Goal: Entertainment & Leisure: Consume media (video, audio)

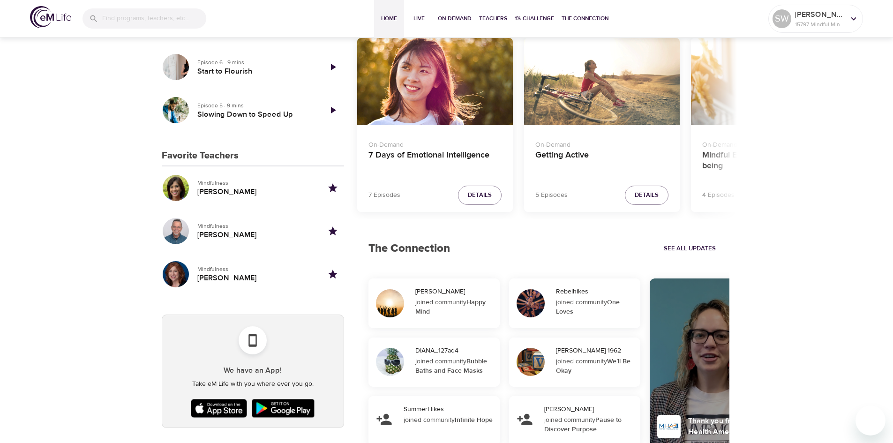
scroll to position [422, 0]
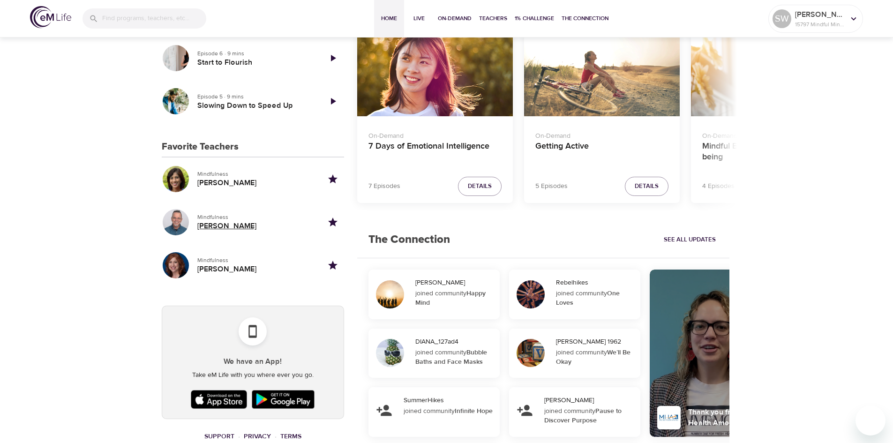
click at [218, 227] on h5 "Elmo Shade" at bounding box center [255, 226] width 117 height 10
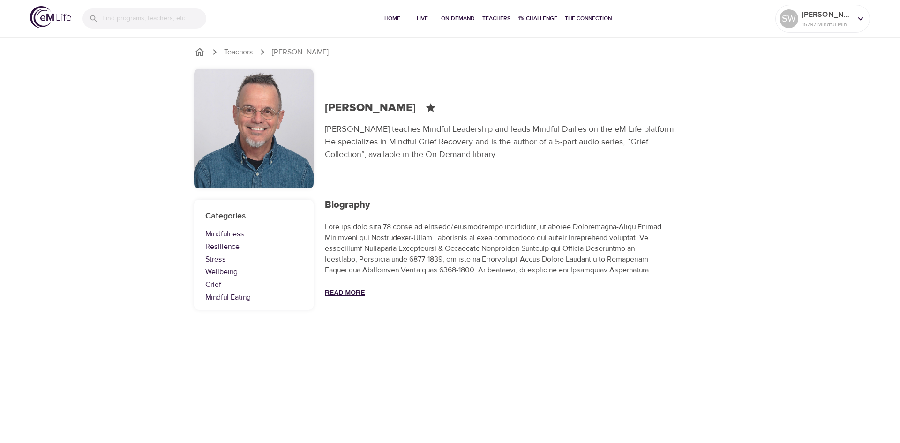
click at [332, 294] on button "Read More" at bounding box center [345, 292] width 40 height 7
click at [221, 287] on link "Grief" at bounding box center [253, 284] width 97 height 11
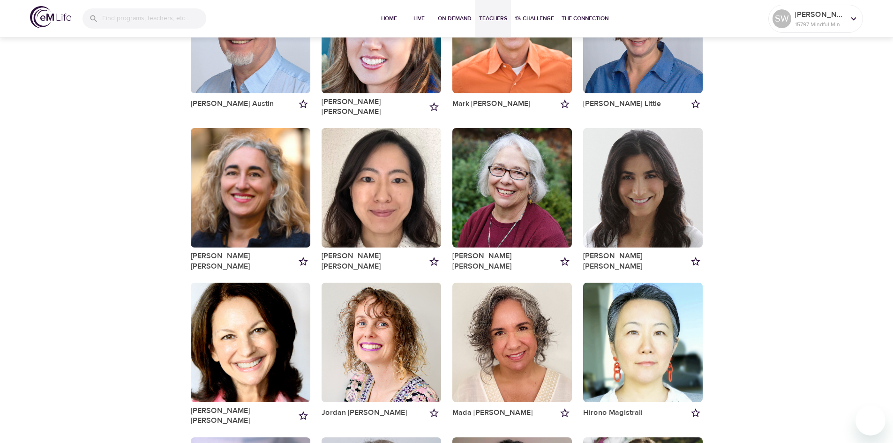
scroll to position [656, 0]
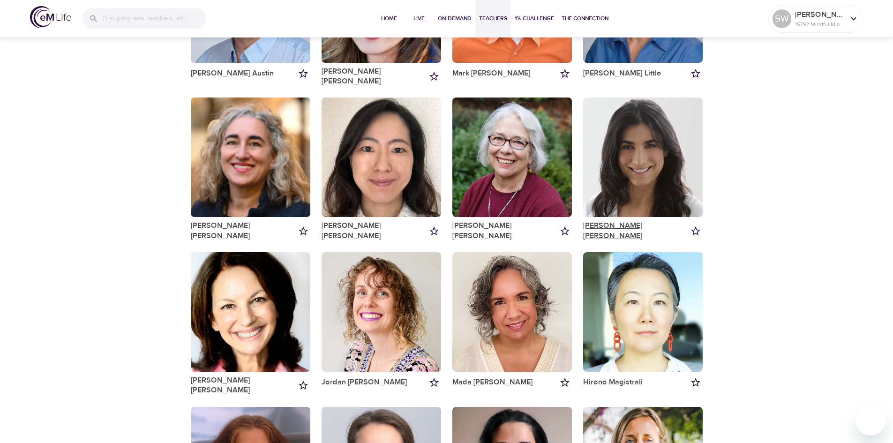
click at [596, 221] on link "Lara Sragow" at bounding box center [635, 231] width 105 height 20
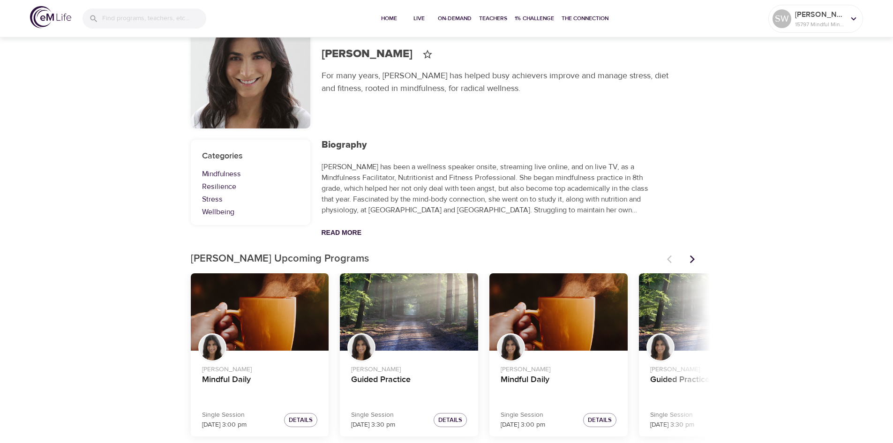
scroll to position [61, 0]
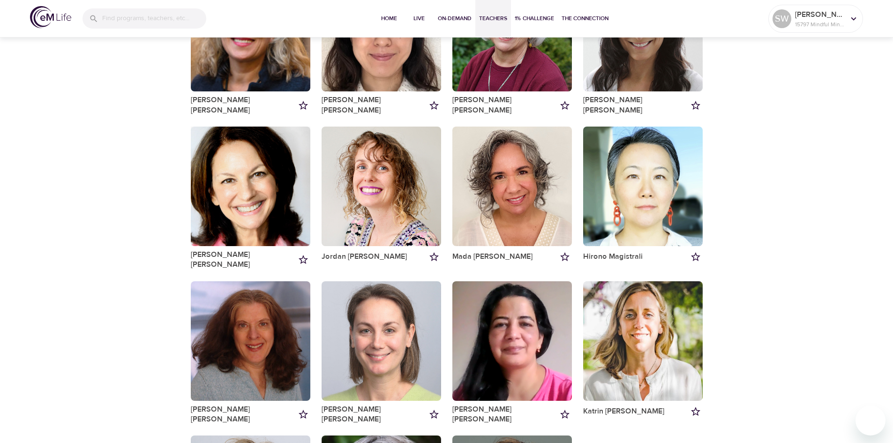
scroll to position [797, 0]
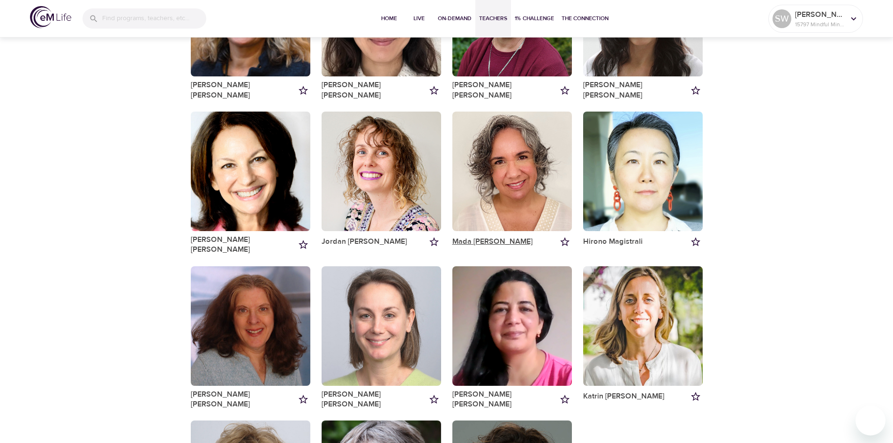
click at [456, 237] on link "Mada Pedroza" at bounding box center [492, 242] width 81 height 10
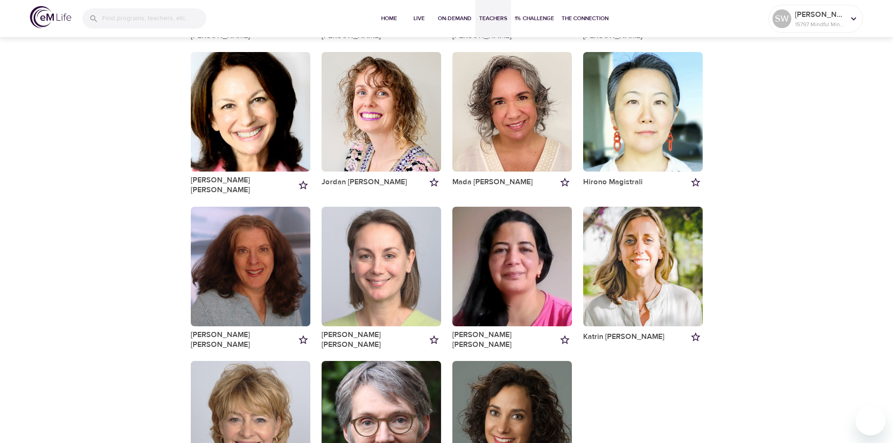
scroll to position [876, 0]
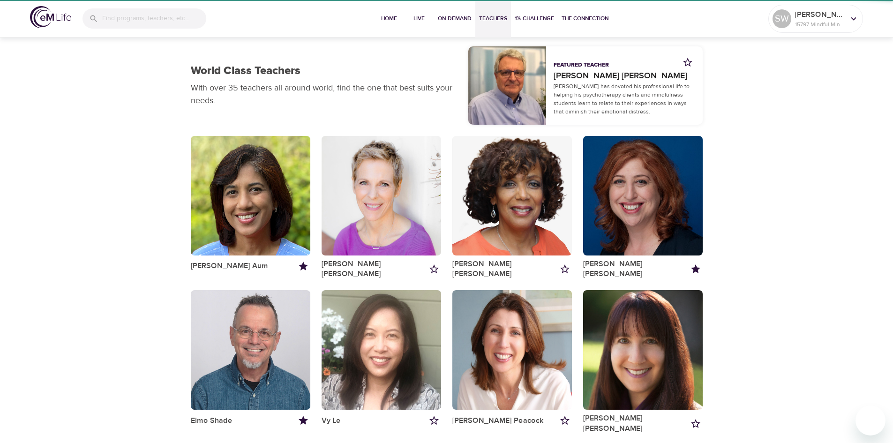
scroll to position [876, 0]
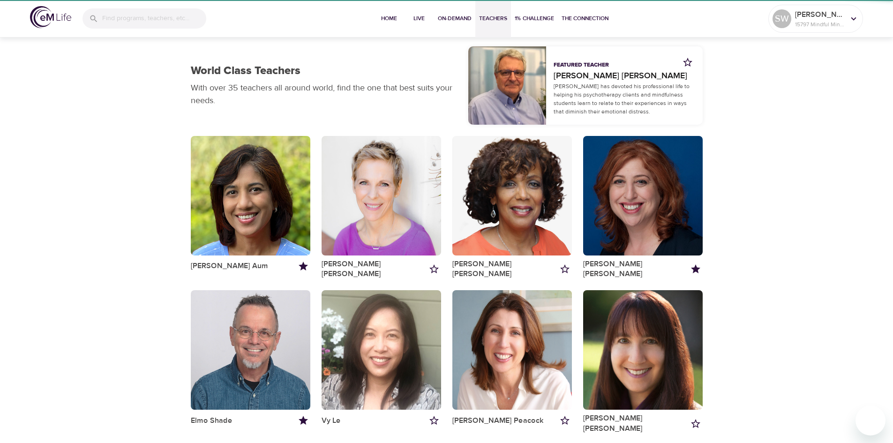
scroll to position [876, 0]
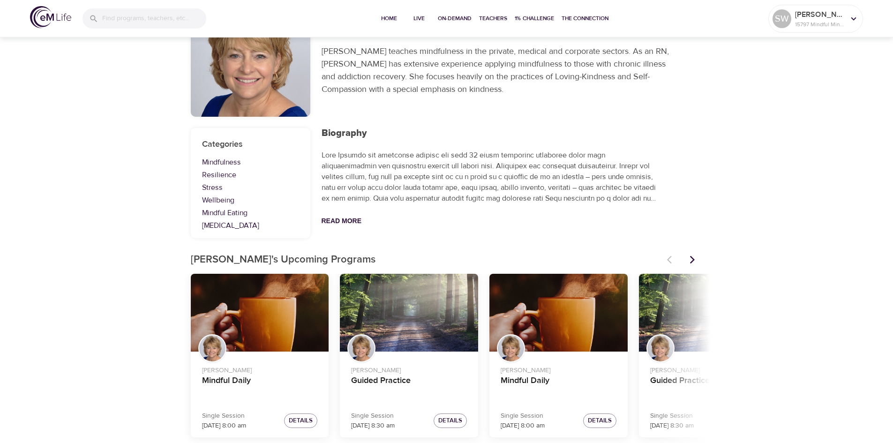
scroll to position [74, 0]
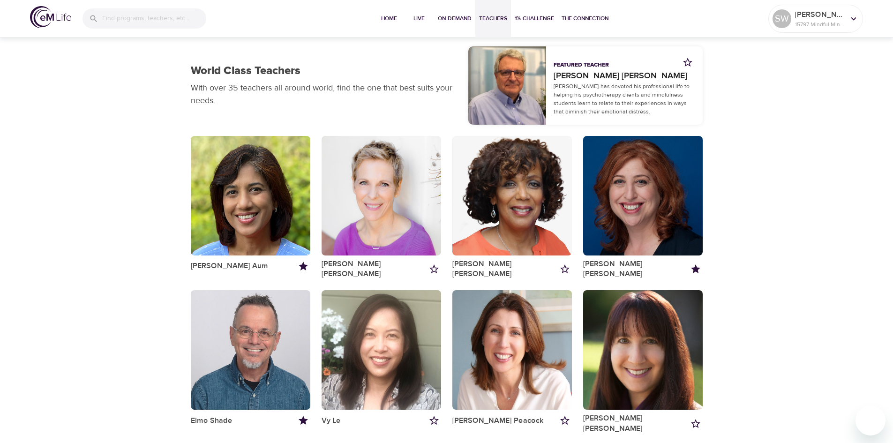
scroll to position [876, 0]
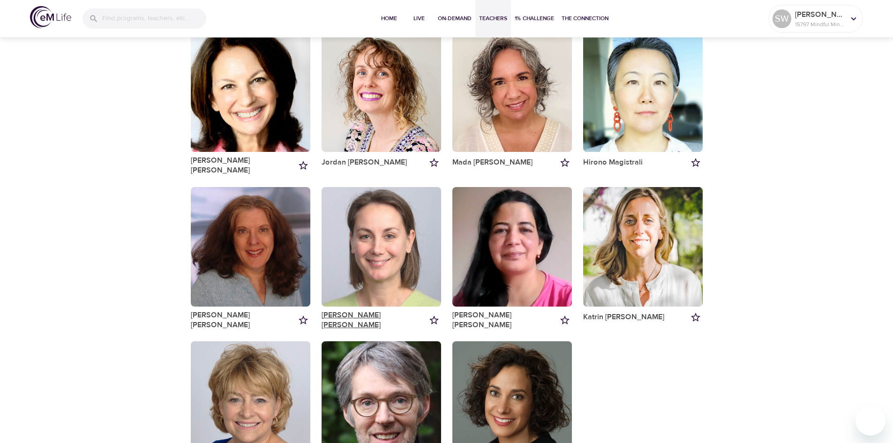
click at [360, 310] on link "Deanna Burkett" at bounding box center [373, 320] width 105 height 20
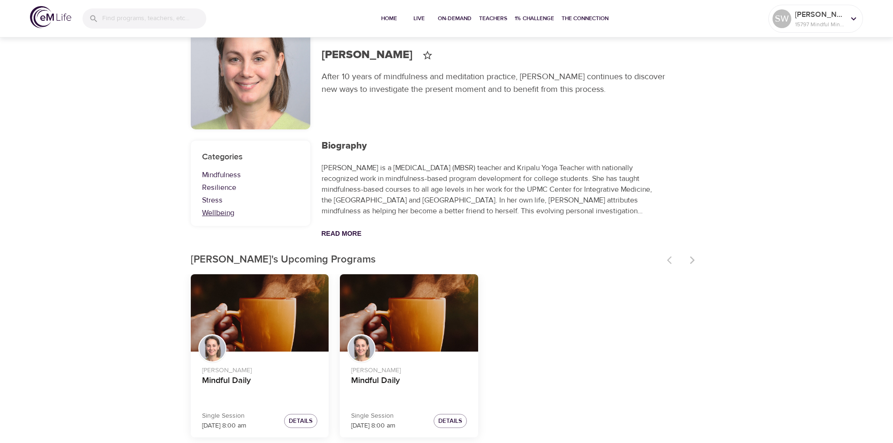
scroll to position [61, 0]
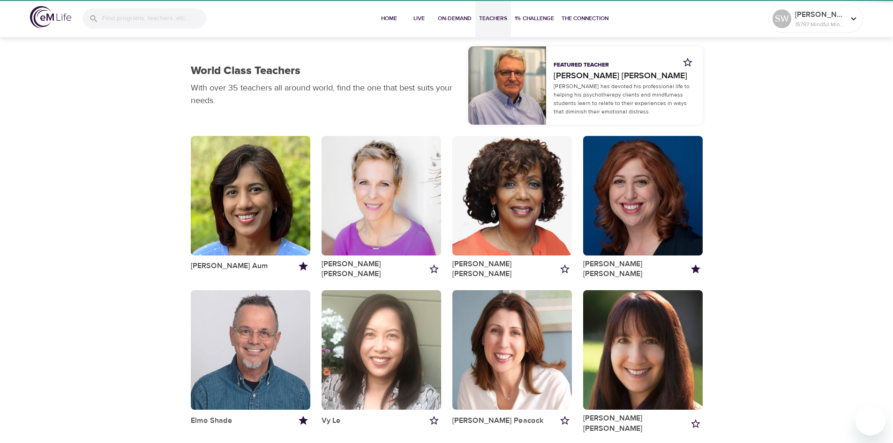
scroll to position [876, 0]
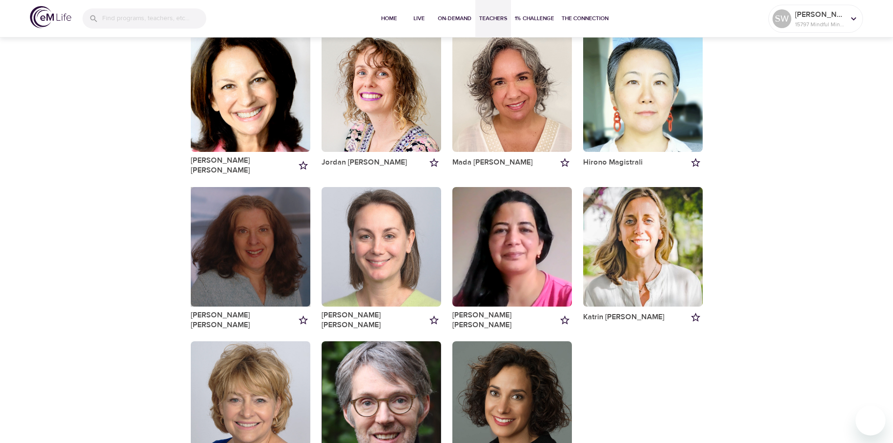
click at [232, 204] on div "button" at bounding box center [251, 247] width 120 height 120
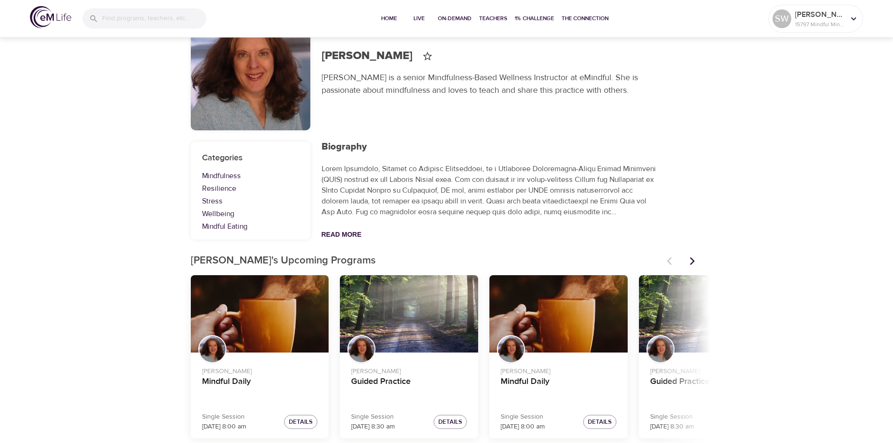
scroll to position [61, 0]
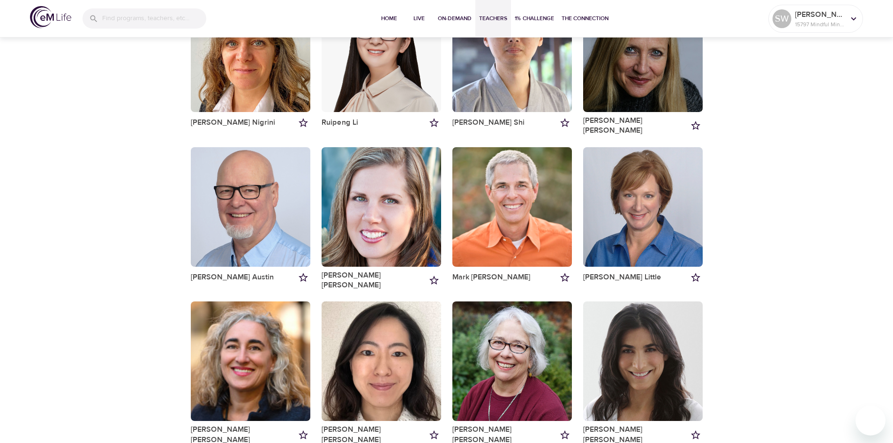
scroll to position [469, 0]
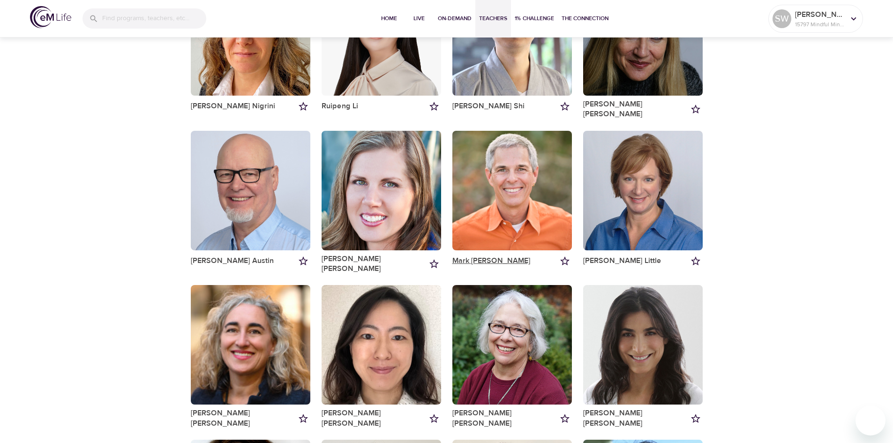
click at [471, 256] on link "Mark Pirtle" at bounding box center [491, 261] width 78 height 10
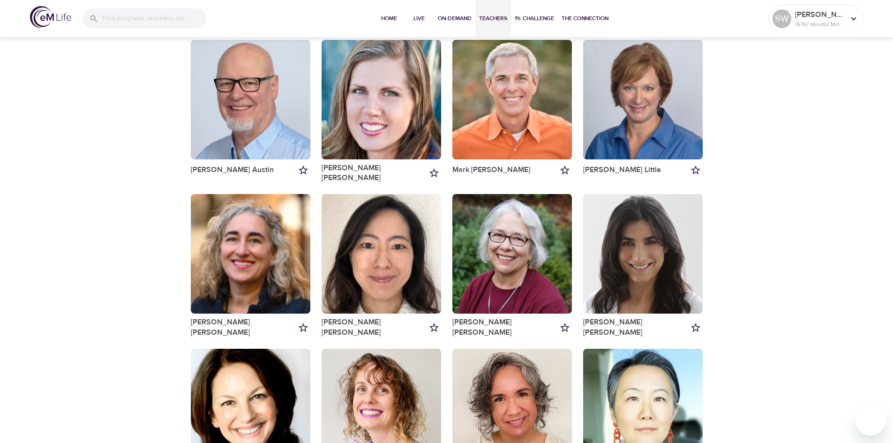
scroll to position [562, 0]
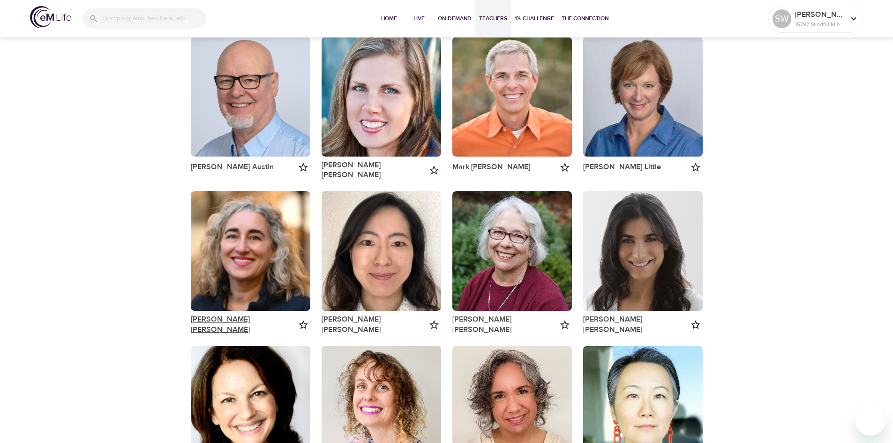
click at [251, 314] on link "Maria Martinez Alonso" at bounding box center [243, 324] width 105 height 20
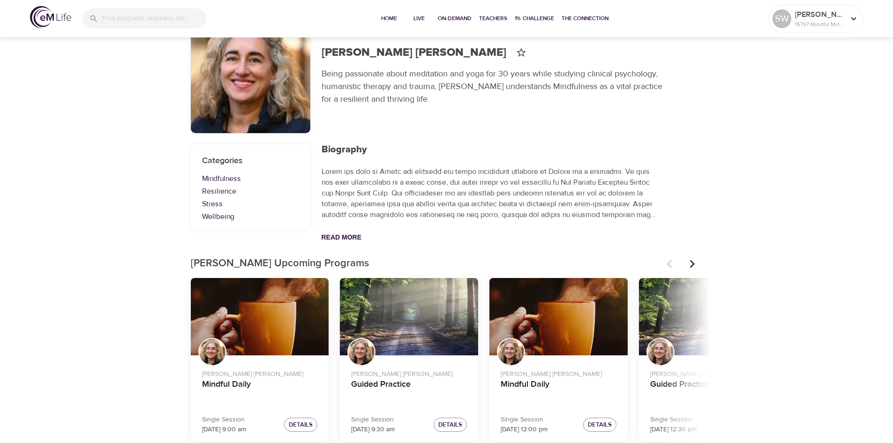
scroll to position [61, 0]
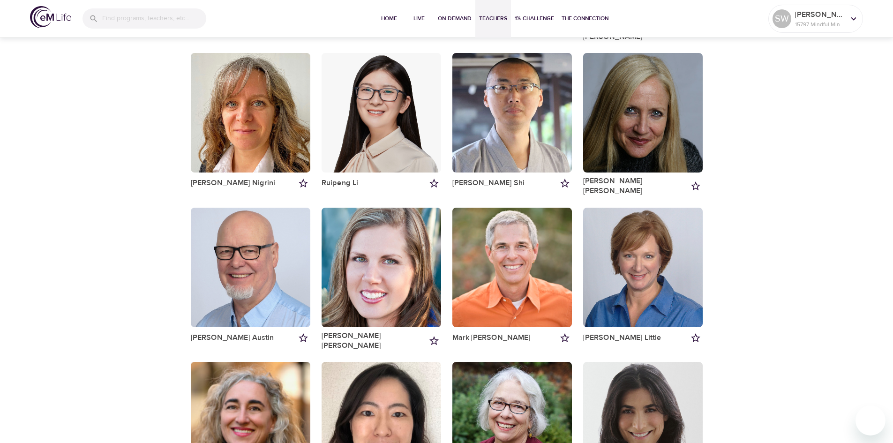
scroll to position [375, 0]
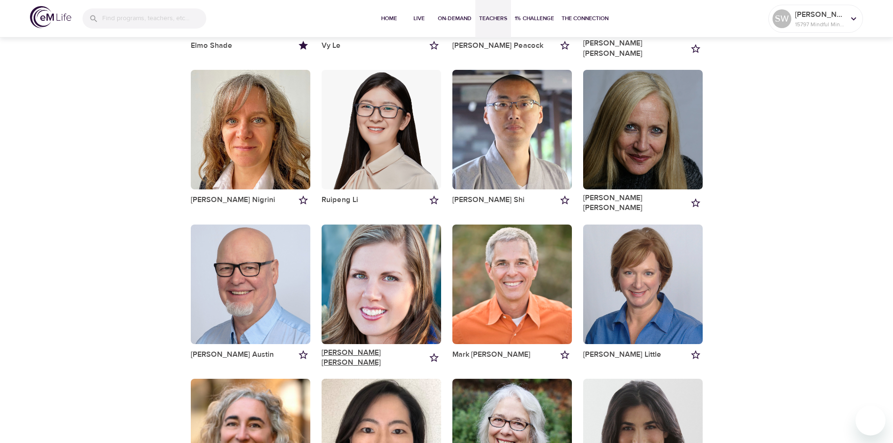
click at [344, 348] on link "Breon Michel" at bounding box center [373, 358] width 105 height 20
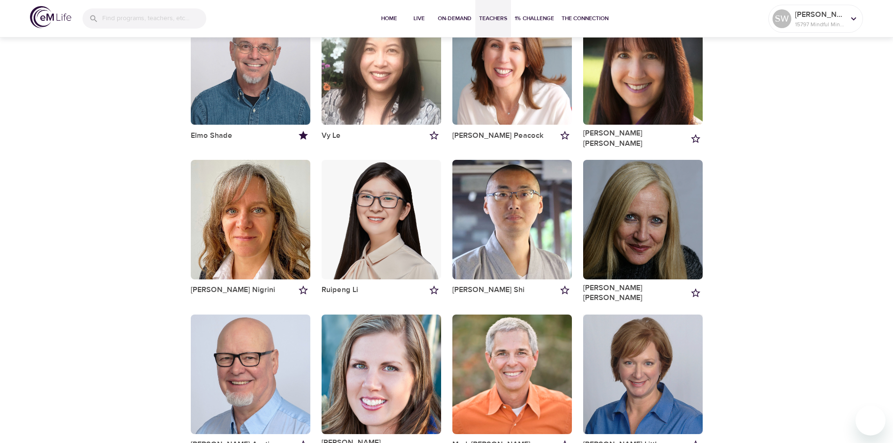
scroll to position [281, 0]
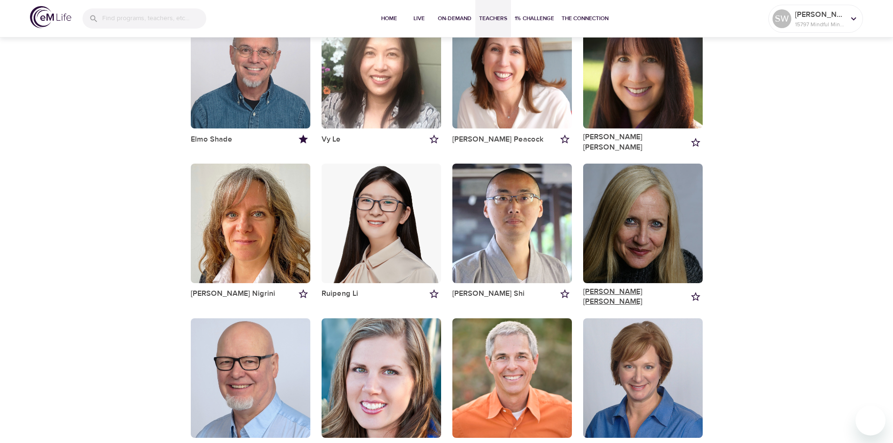
click at [608, 287] on link "Diane Renz" at bounding box center [635, 297] width 105 height 20
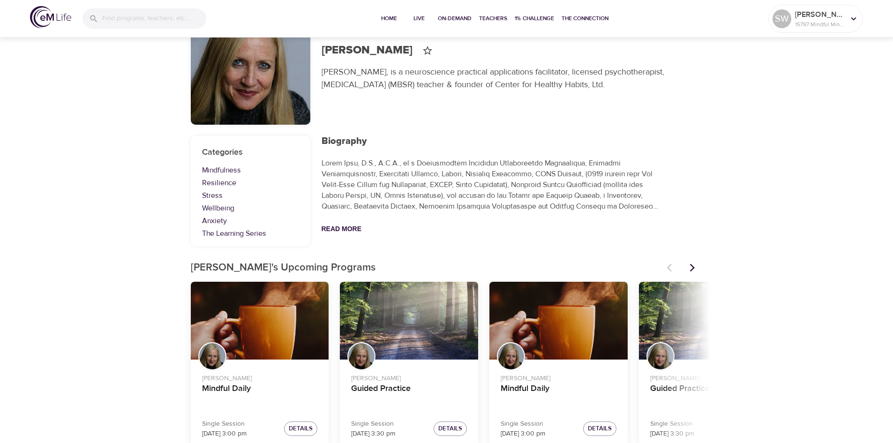
scroll to position [74, 0]
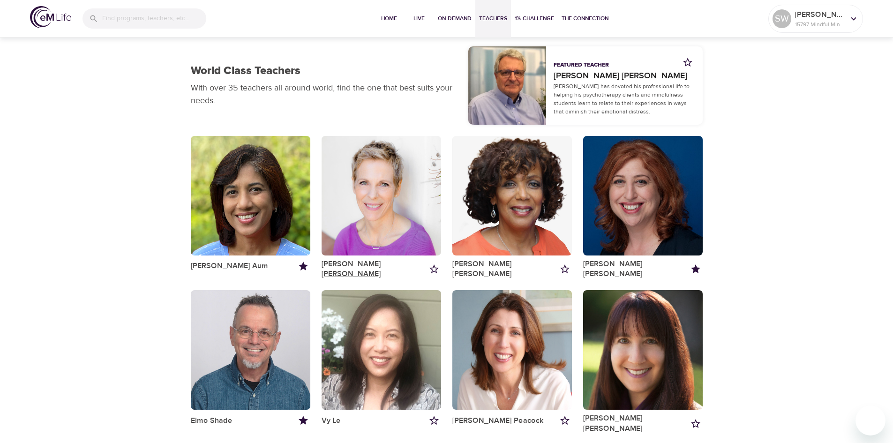
click at [348, 266] on link "Kelly Barron" at bounding box center [373, 269] width 105 height 20
click at [413, 17] on span "Live" at bounding box center [419, 19] width 22 height 10
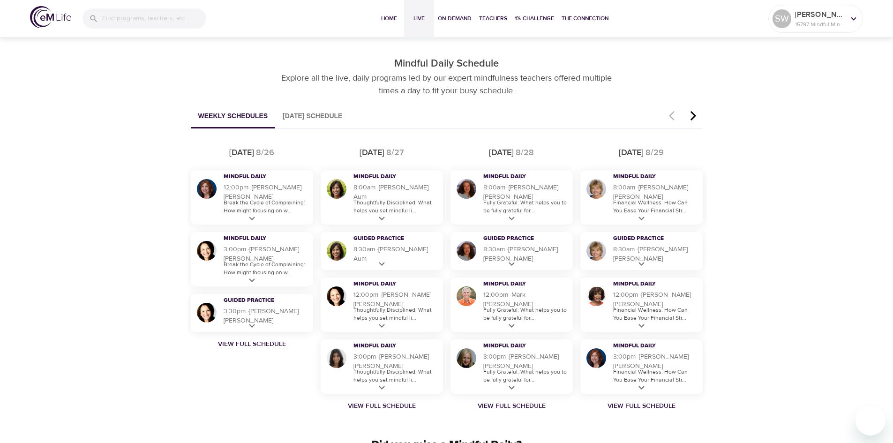
scroll to position [515, 0]
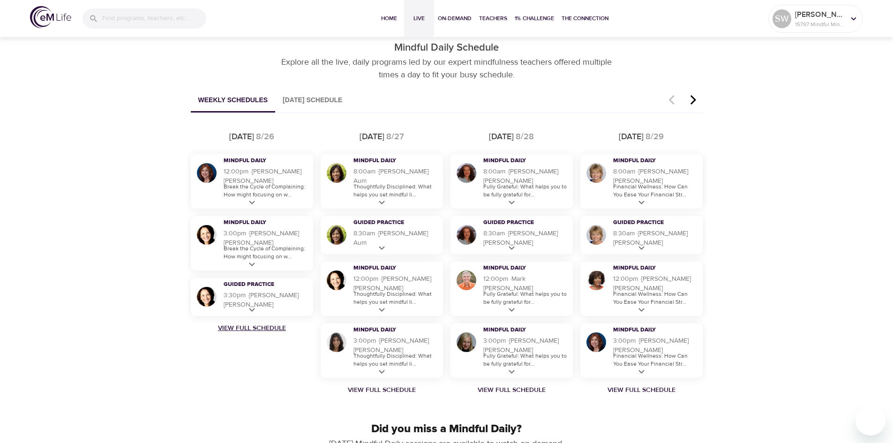
click at [253, 329] on link "View Full Schedule" at bounding box center [252, 327] width 130 height 9
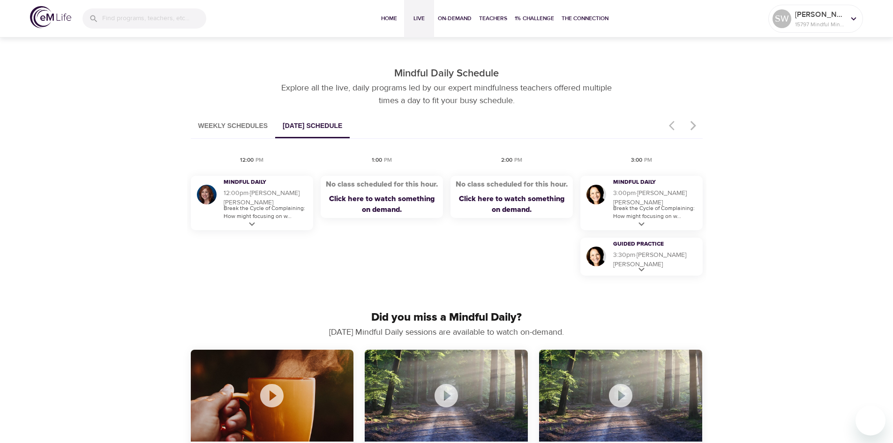
scroll to position [469, 0]
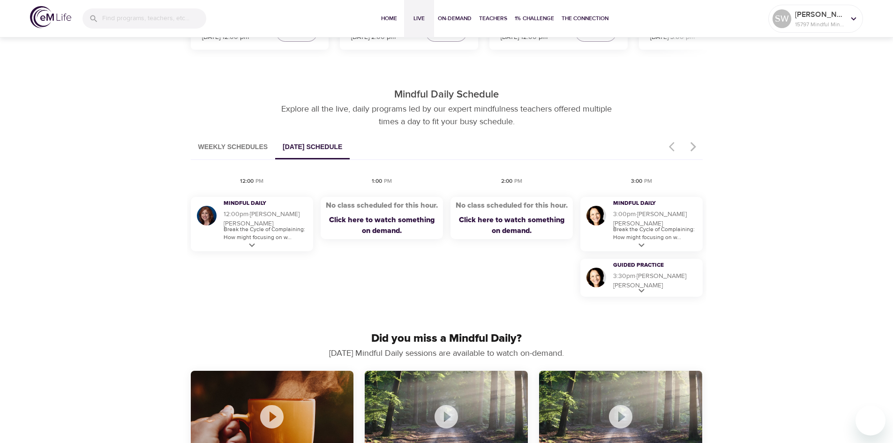
click at [211, 146] on button "Weekly Schedules" at bounding box center [233, 147] width 85 height 24
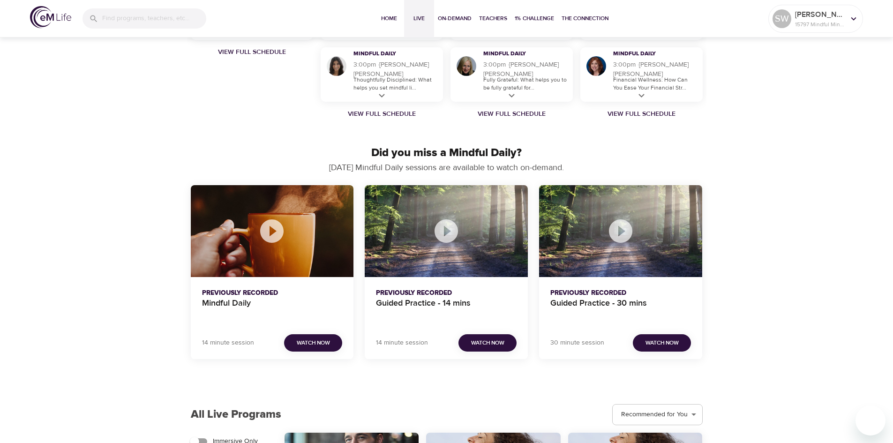
scroll to position [844, 0]
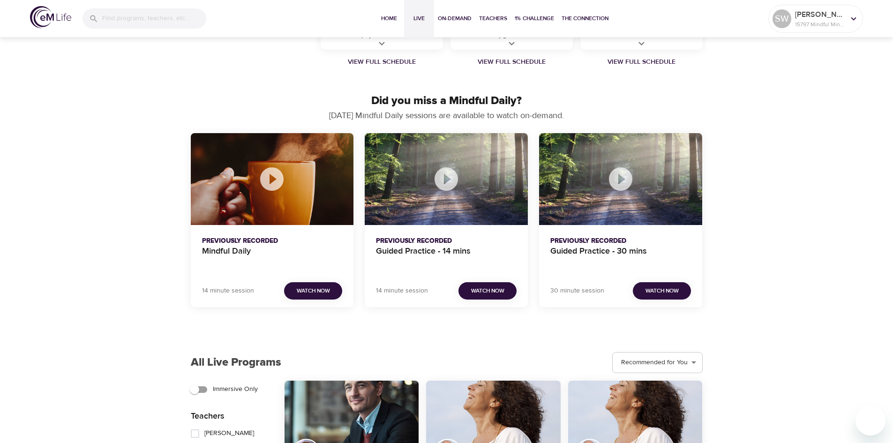
click at [317, 296] on button "Watch Now" at bounding box center [313, 290] width 58 height 17
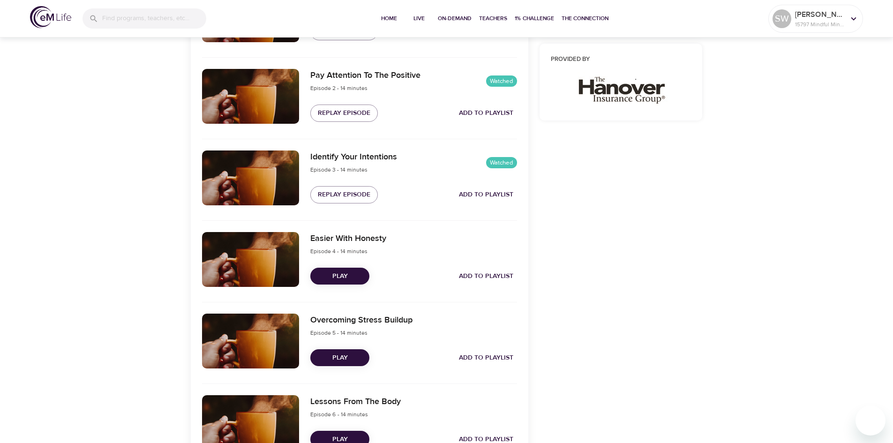
scroll to position [411, 0]
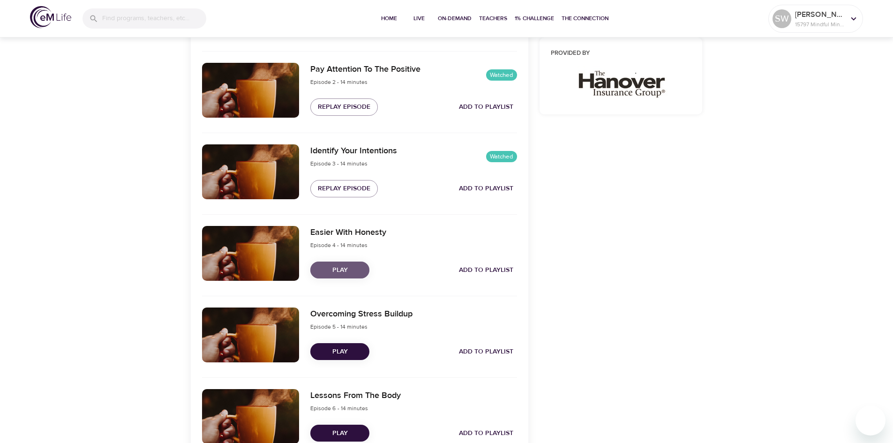
click at [342, 272] on span "Play" at bounding box center [340, 270] width 44 height 12
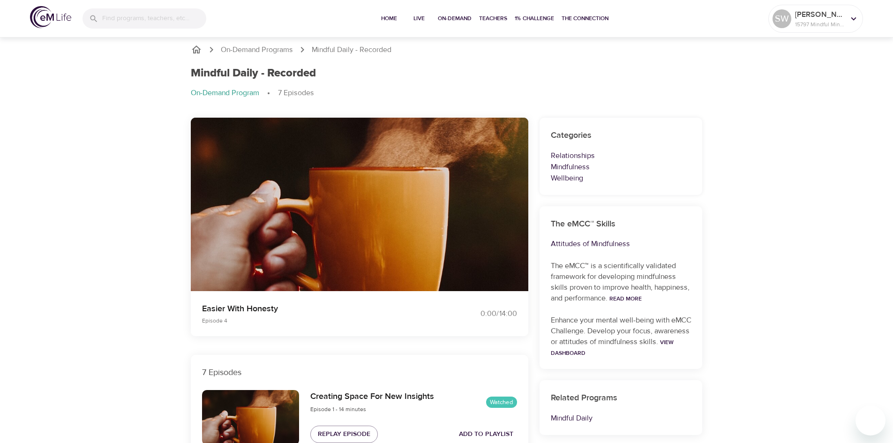
scroll to position [0, 0]
